Goal: Check status: Check status

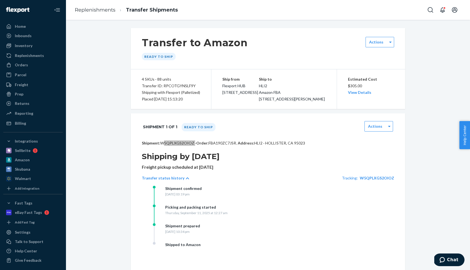
scroll to position [96, 0]
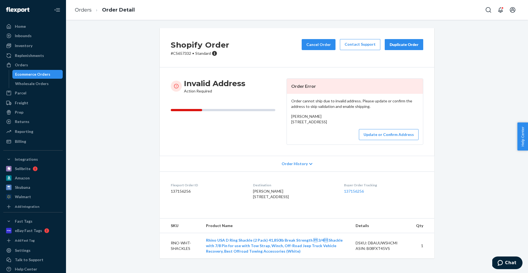
drag, startPoint x: 291, startPoint y: 123, endPoint x: 329, endPoint y: 127, distance: 38.2
click at [329, 127] on div "Order cannot ship due to invalid address. Please update or confirm the address …" at bounding box center [355, 119] width 136 height 51
copy span "1552 East old highway 66 Grants, NM 87020"
drag, startPoint x: 329, startPoint y: 127, endPoint x: 371, endPoint y: 90, distance: 56.2
click at [331, 124] on div "Troy Jaramillo 1552 East old highway 66 Grants, NM 87020 US" at bounding box center [354, 118] width 127 height 11
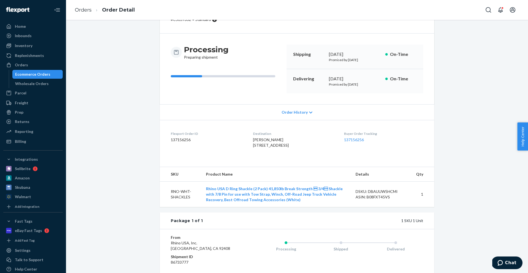
scroll to position [43, 0]
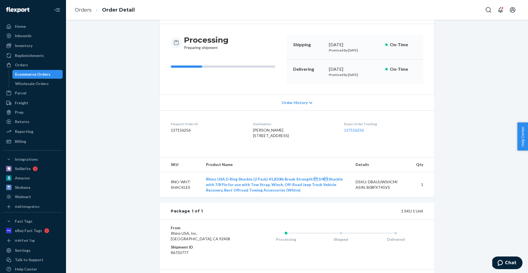
click at [285, 103] on span "Order History" at bounding box center [294, 102] width 26 height 5
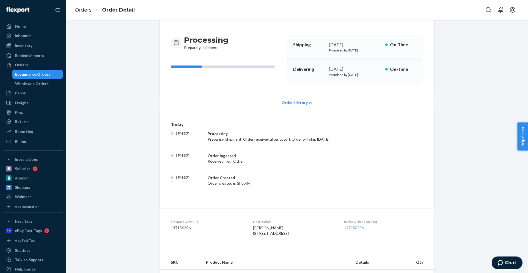
click at [285, 103] on span "Order History" at bounding box center [294, 102] width 26 height 5
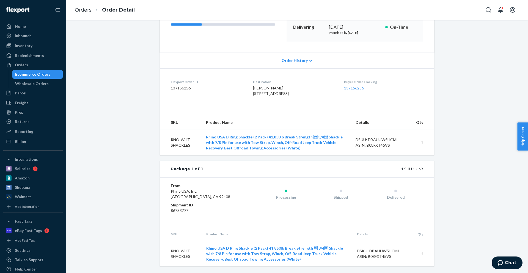
scroll to position [0, 0]
